Goal: Information Seeking & Learning: Learn about a topic

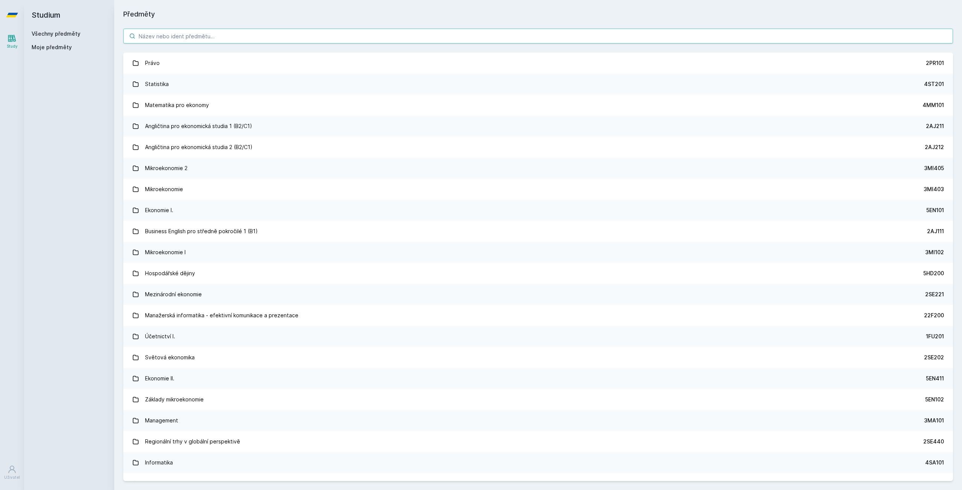
click at [150, 34] on input "search" at bounding box center [538, 36] width 830 height 15
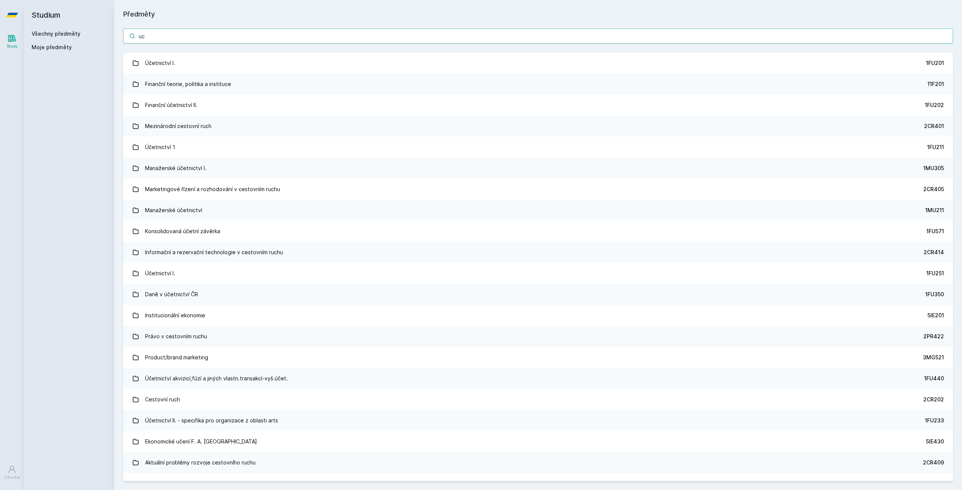
type input "uc"
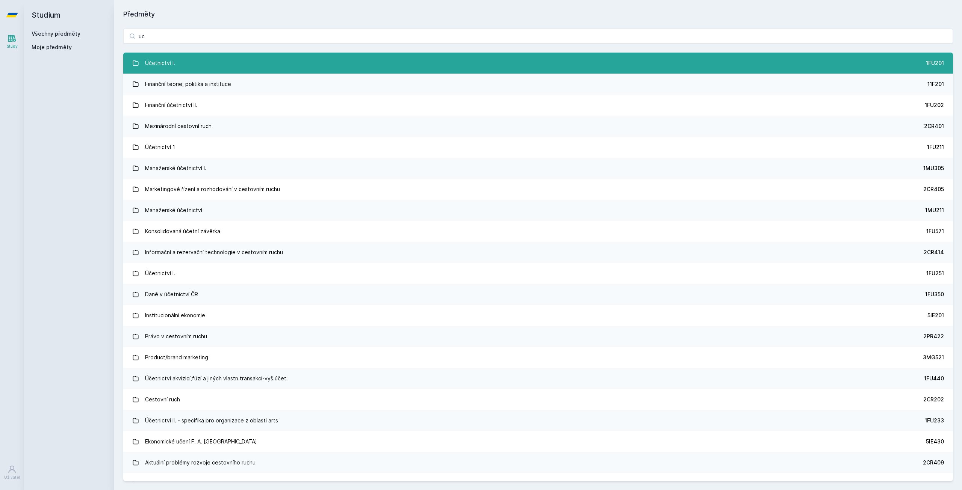
click at [188, 57] on link "Účetnictví I. 1FU201" at bounding box center [538, 63] width 830 height 21
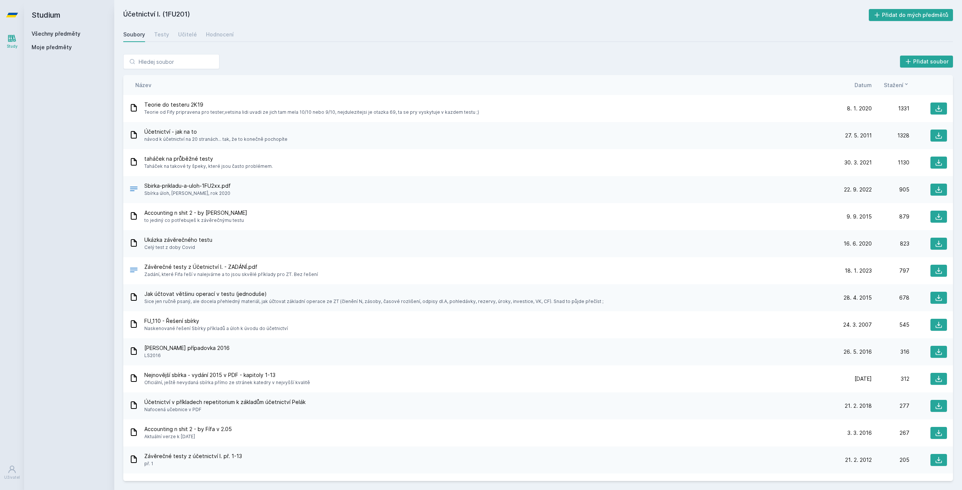
click at [175, 33] on div "Soubory Testy Učitelé Hodnocení" at bounding box center [538, 34] width 830 height 15
click at [182, 33] on div "Učitelé" at bounding box center [187, 35] width 19 height 8
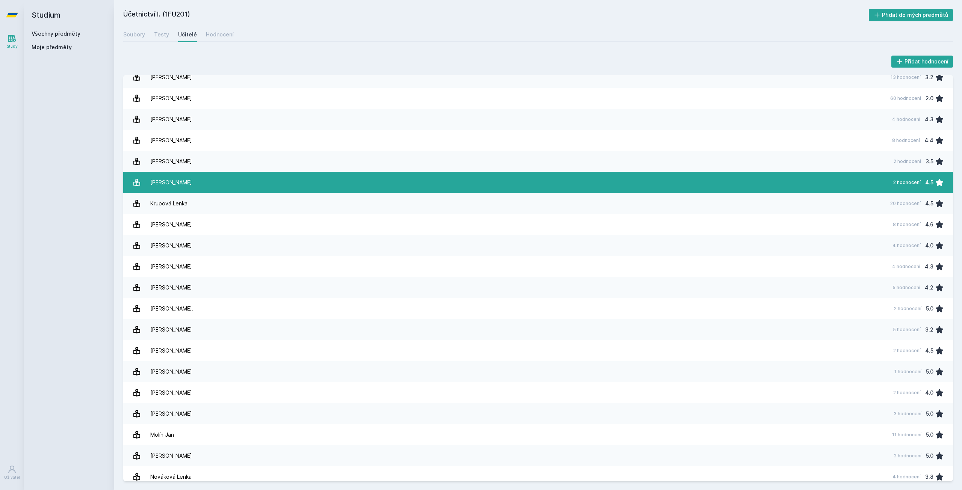
scroll to position [314, 0]
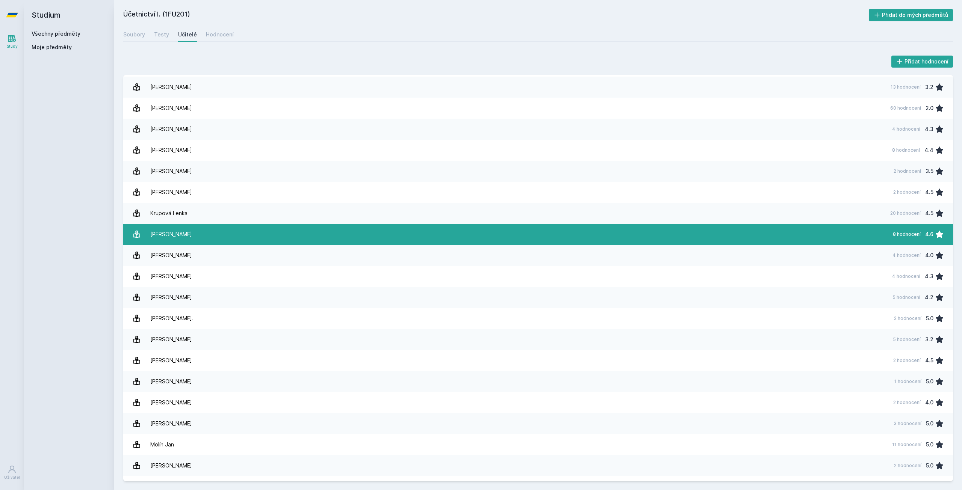
click at [792, 236] on link "[PERSON_NAME] 8 hodnocení 4.6" at bounding box center [538, 234] width 830 height 21
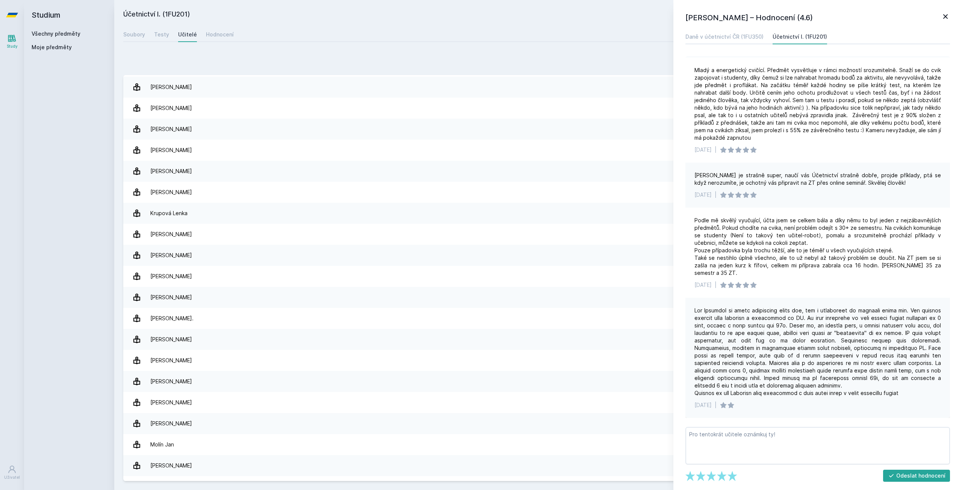
scroll to position [202, 0]
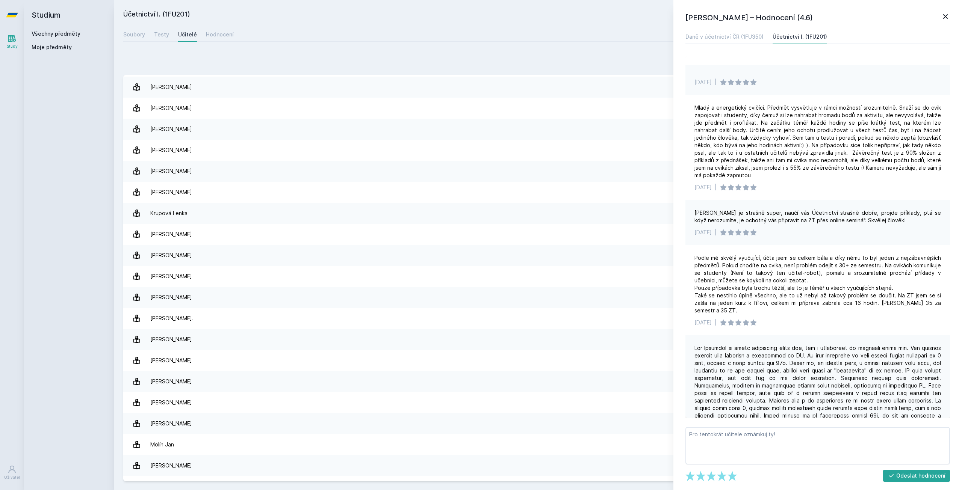
click at [941, 20] on icon at bounding box center [945, 16] width 9 height 9
